Goal: Transaction & Acquisition: Purchase product/service

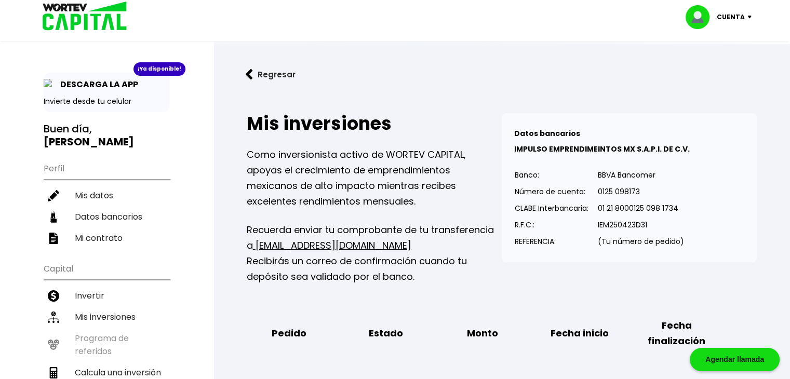
click at [703, 42] on div at bounding box center [395, 189] width 790 height 379
click at [108, 285] on li "Invertir" at bounding box center [107, 295] width 126 height 21
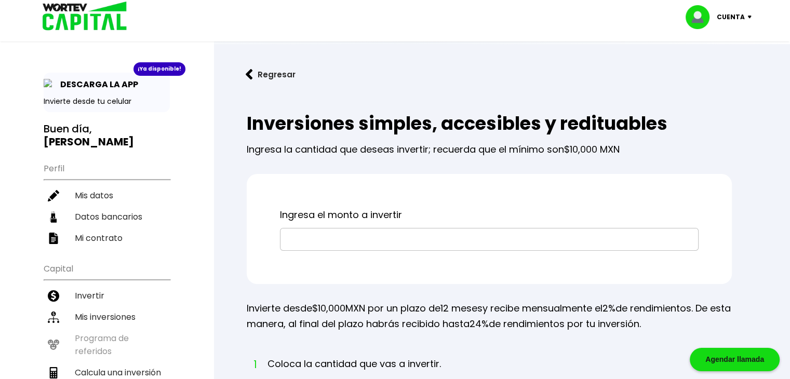
click at [381, 242] on input "text" at bounding box center [489, 240] width 409 height 22
type input "$10,000"
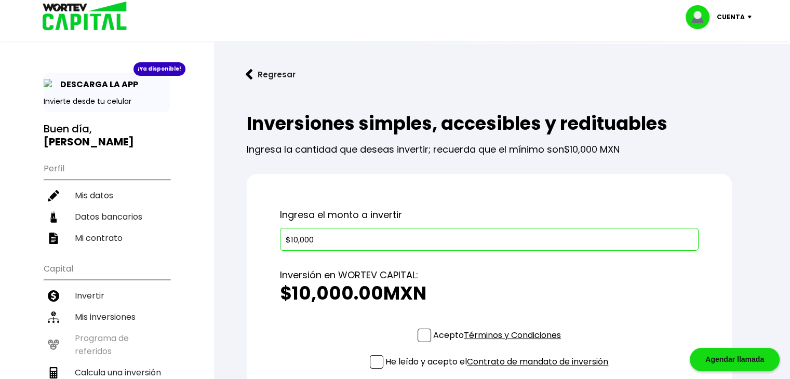
click at [381, 242] on input "$10,000" at bounding box center [489, 240] width 409 height 22
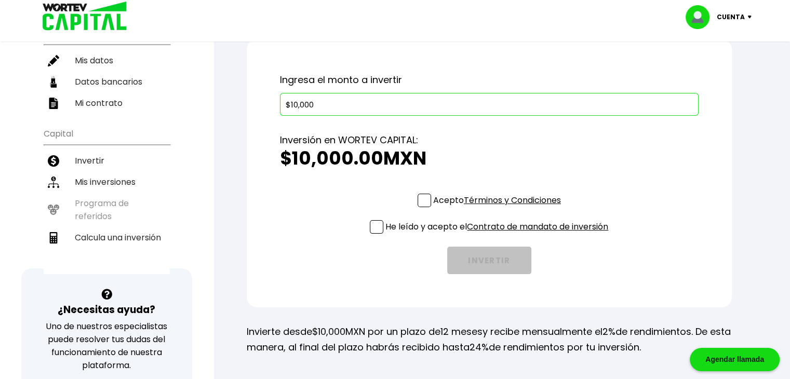
click at [517, 199] on link "Términos y Condiciones" at bounding box center [512, 200] width 97 height 12
click at [429, 199] on label "Acepto Términos y Condiciones" at bounding box center [489, 200] width 143 height 13
click at [499, 208] on input "Acepto Términos y Condiciones" at bounding box center [499, 208] width 0 height 0
click at [375, 230] on span at bounding box center [377, 227] width 14 height 14
click at [499, 235] on input "He leído y acepto el Contrato de mandato de inversión" at bounding box center [499, 235] width 0 height 0
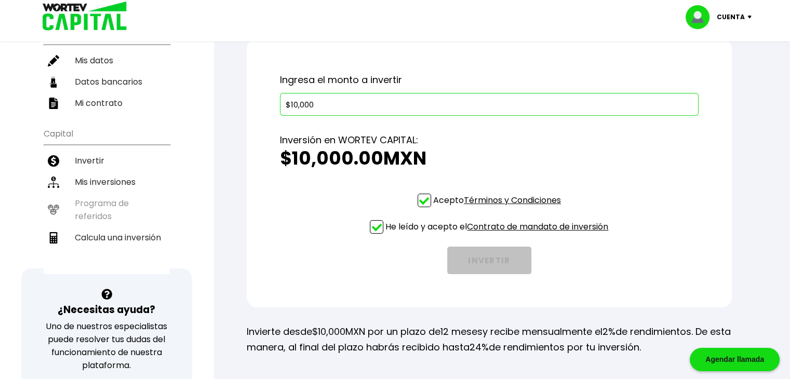
click at [375, 230] on span at bounding box center [377, 227] width 14 height 14
click at [499, 235] on input "He leído y acepto el Contrato de mandato de inversión" at bounding box center [499, 235] width 0 height 0
click at [385, 223] on p "He leído y acepto el Contrato de mandato de inversión" at bounding box center [496, 226] width 223 height 13
click at [499, 235] on input "He leído y acepto el Contrato de mandato de inversión" at bounding box center [499, 235] width 0 height 0
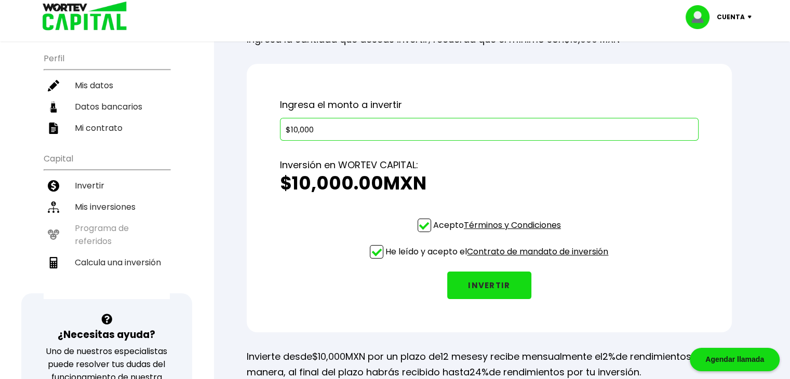
scroll to position [110, 0]
click at [507, 282] on button "INVERTIR" at bounding box center [489, 286] width 84 height 28
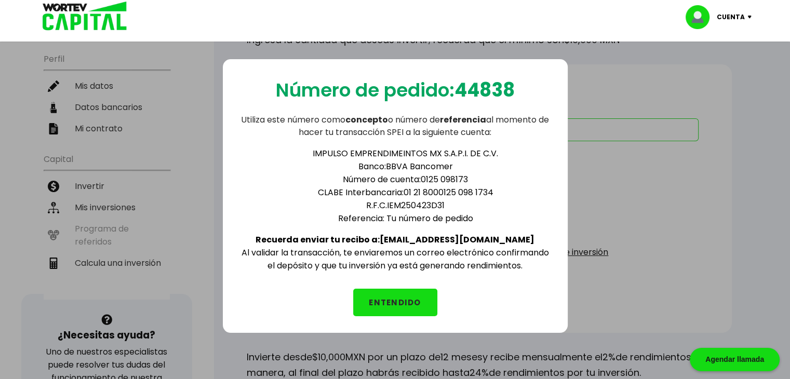
click at [505, 281] on div "Número de pedido: 44838 Utiliza este número como concepto o número de referenci…" at bounding box center [395, 196] width 345 height 274
click at [416, 295] on button "ENTENDIDO" at bounding box center [395, 303] width 84 height 28
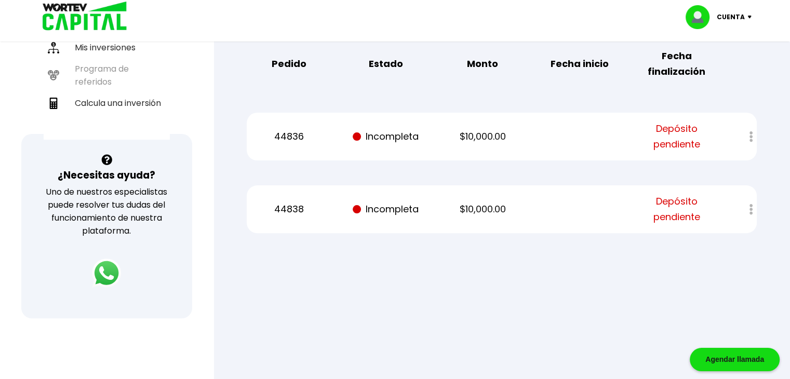
scroll to position [270, 0]
click at [295, 207] on p "44838" at bounding box center [289, 209] width 82 height 16
click at [751, 133] on div at bounding box center [743, 136] width 25 height 22
click at [689, 139] on span "Depósito pendiente" at bounding box center [677, 135] width 82 height 31
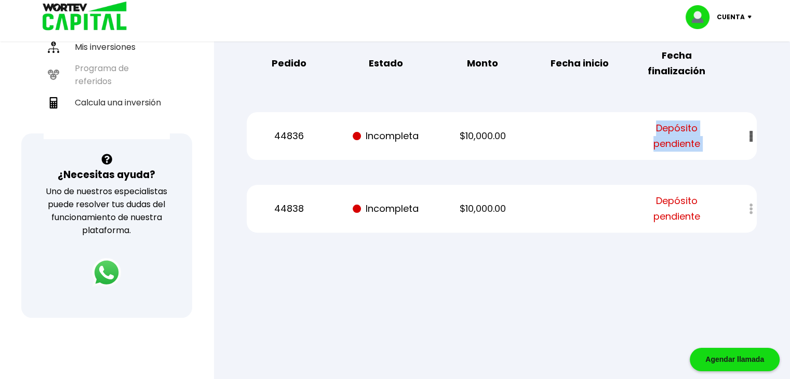
click at [689, 139] on span "Depósito pendiente" at bounding box center [677, 135] width 82 height 31
click at [453, 152] on div "44836 Incompleta $10,000.00 Depósito pendiente" at bounding box center [502, 136] width 510 height 48
drag, startPoint x: 453, startPoint y: 152, endPoint x: 703, endPoint y: 206, distance: 255.7
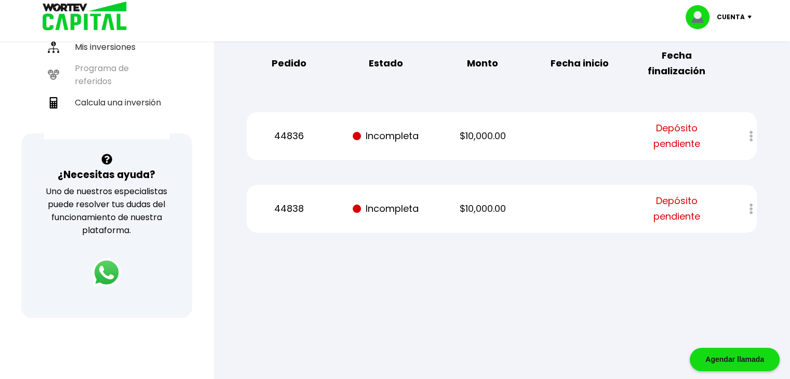
click at [703, 206] on span "Depósito pendiente" at bounding box center [677, 208] width 82 height 31
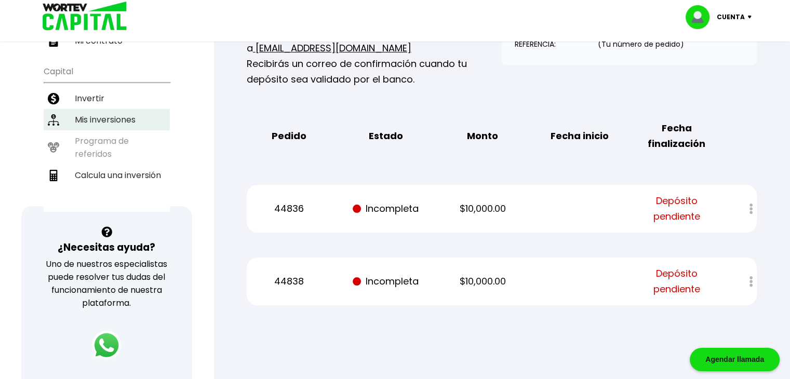
click at [113, 109] on li "Mis inversiones" at bounding box center [107, 119] width 126 height 21
click at [116, 109] on li "Mis inversiones" at bounding box center [107, 119] width 126 height 21
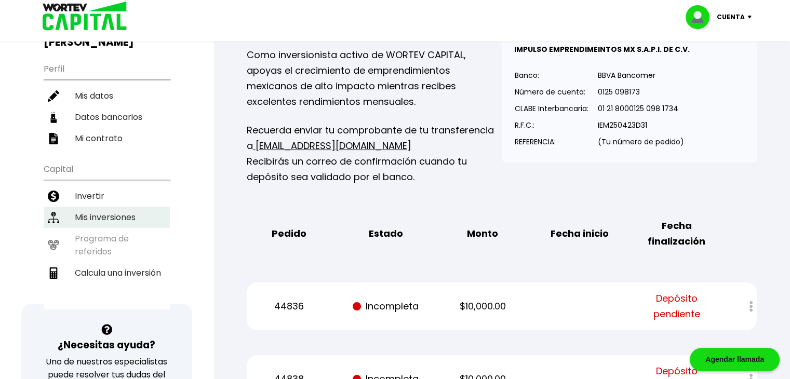
scroll to position [100, 0]
click at [108, 207] on li "Mis inversiones" at bounding box center [107, 217] width 126 height 21
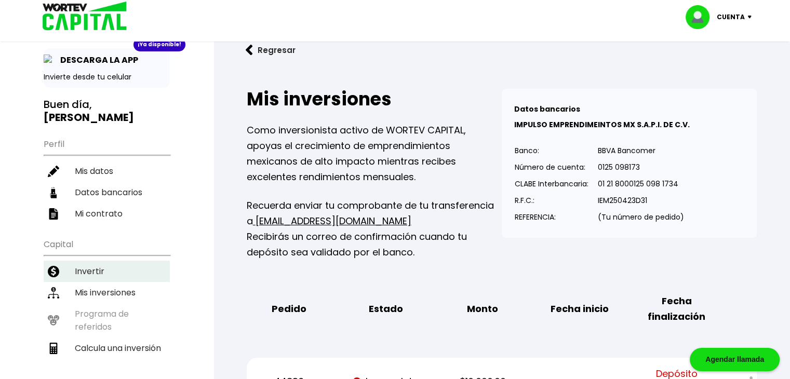
scroll to position [0, 0]
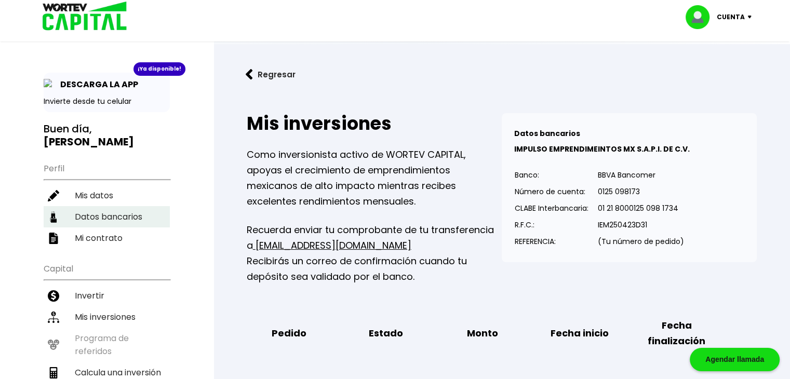
click at [114, 206] on li "Datos bancarios" at bounding box center [107, 216] width 126 height 21
select select "Nu Bank"
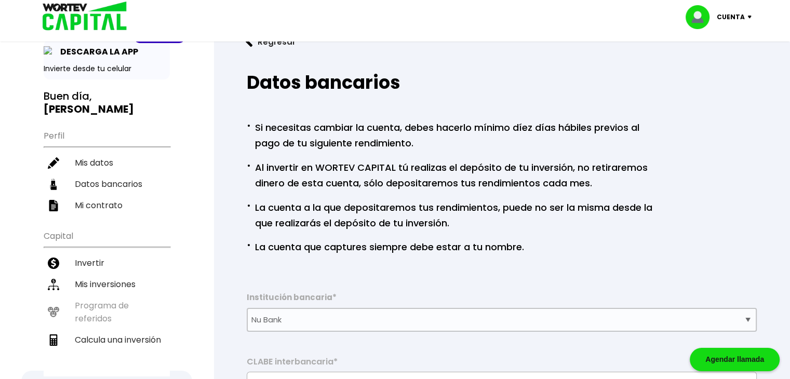
scroll to position [31, 0]
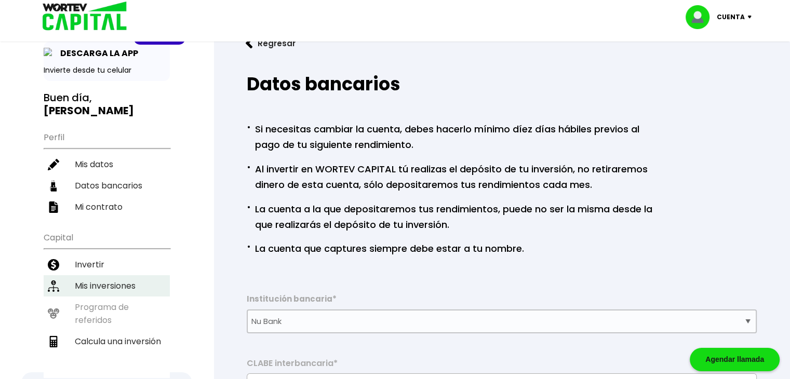
click at [127, 275] on li "Mis inversiones" at bounding box center [107, 285] width 126 height 21
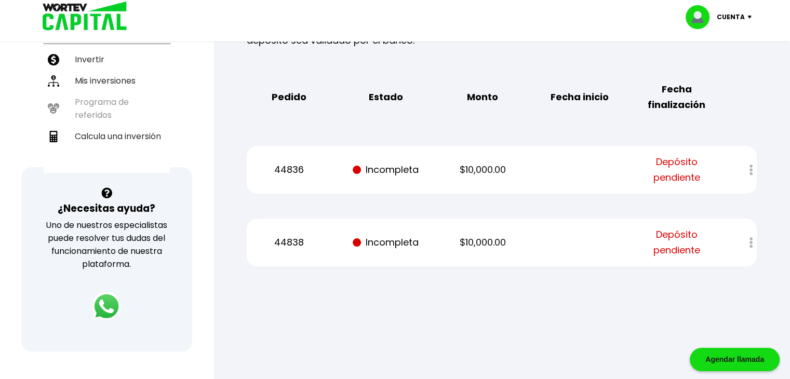
scroll to position [237, 0]
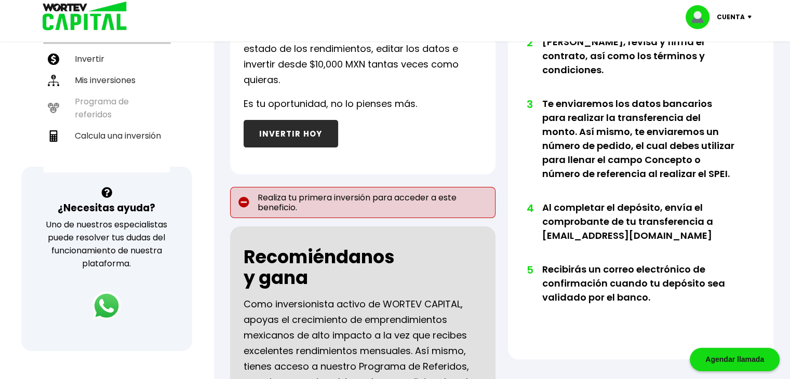
click at [323, 199] on p "Realiza tu primera inversión para acceder a este beneficio." at bounding box center [362, 202] width 265 height 31
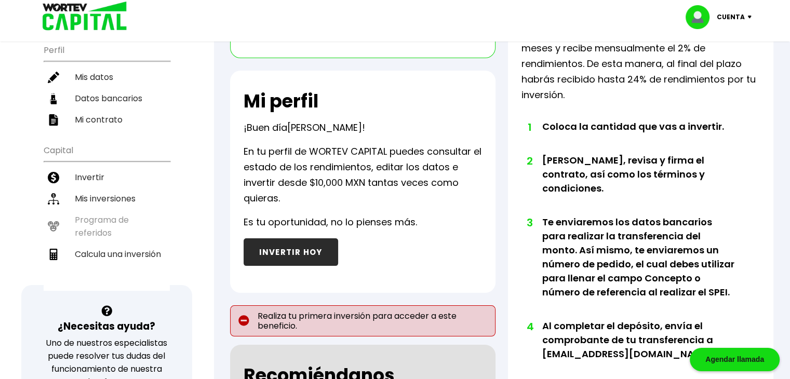
scroll to position [118, 0]
click at [122, 188] on li "Mis inversiones" at bounding box center [107, 198] width 126 height 21
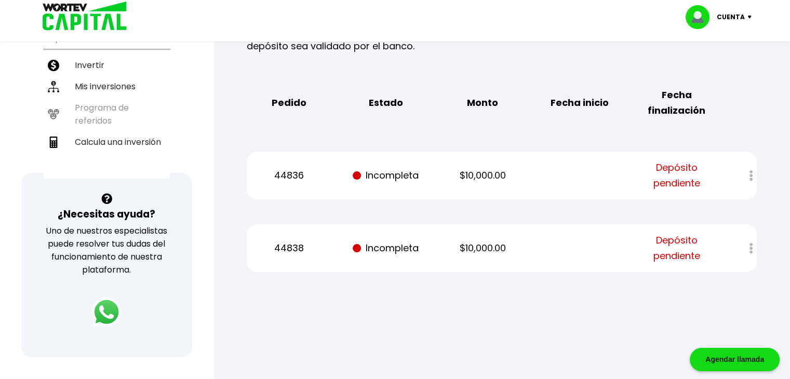
scroll to position [232, 0]
click at [384, 196] on div "44836 Incompleta $10,000.00 Depósito pendiente" at bounding box center [502, 175] width 510 height 48
click at [402, 177] on p "Incompleta" at bounding box center [386, 175] width 82 height 16
click at [403, 245] on p "Incompleta" at bounding box center [386, 247] width 82 height 16
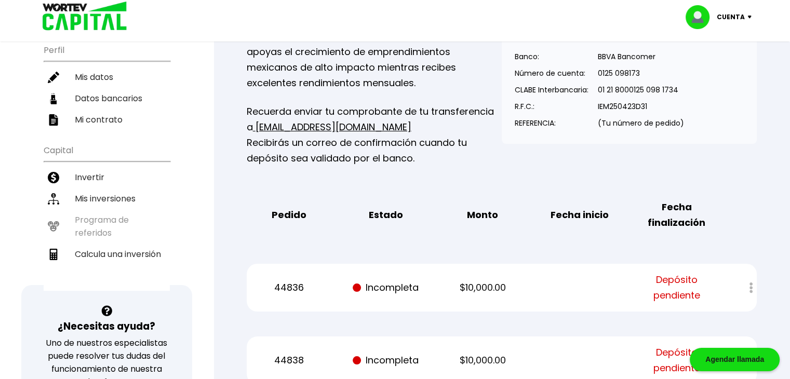
scroll to position [0, 0]
